Goal: Navigation & Orientation: Find specific page/section

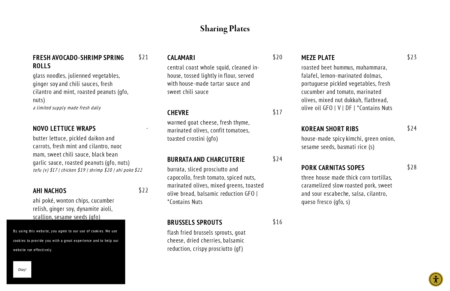
scroll to position [429, 0]
click at [22, 274] on span "Okay!" at bounding box center [22, 270] width 8 height 10
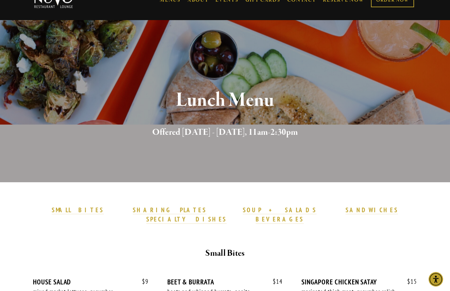
scroll to position [0, 0]
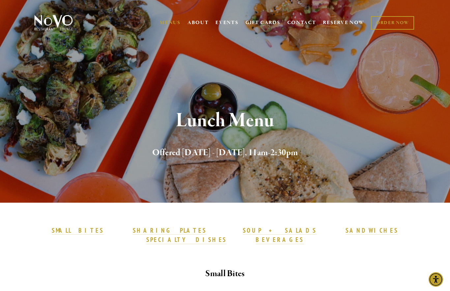
click at [51, 22] on img at bounding box center [53, 22] width 41 height 16
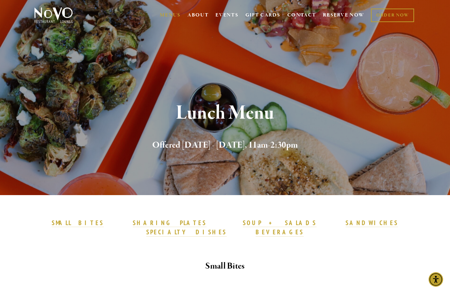
scroll to position [7, 0]
